Goal: Find specific page/section: Find specific page/section

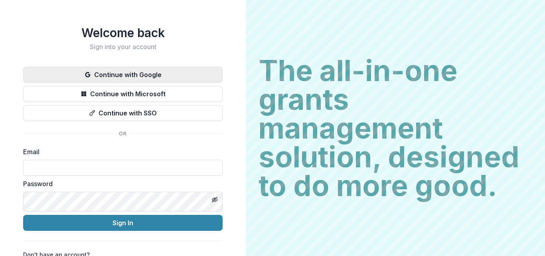
click at [223, 83] on button "Continue with Google" at bounding box center [122, 75] width 199 height 16
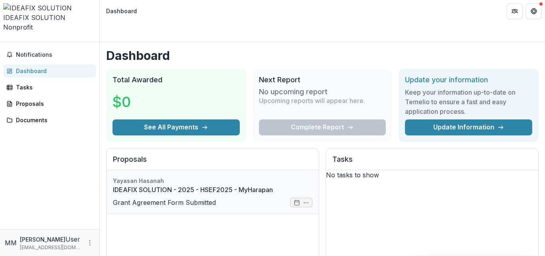
click at [166, 194] on link "IDEAFIX SOLUTION - 2025 - HSEF2025 - MyHarapan" at bounding box center [212, 190] width 199 height 10
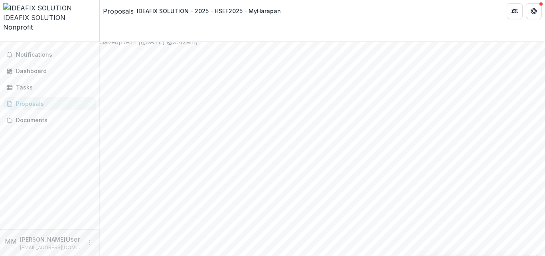
scroll to position [199, 0]
click at [33, 122] on div "Documents" at bounding box center [53, 120] width 74 height 8
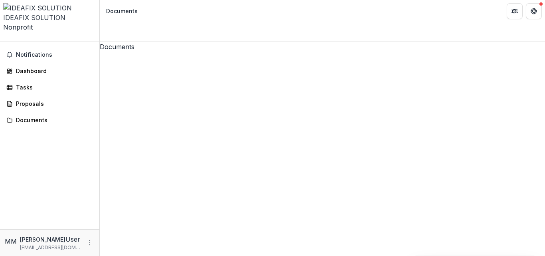
click at [35, 67] on div "Dashboard" at bounding box center [53, 71] width 74 height 8
